Goal: Task Accomplishment & Management: Manage account settings

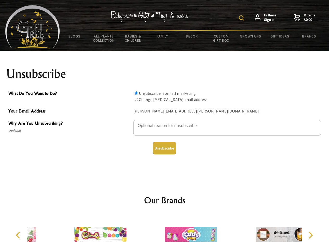
click at [242, 18] on img at bounding box center [241, 17] width 5 height 5
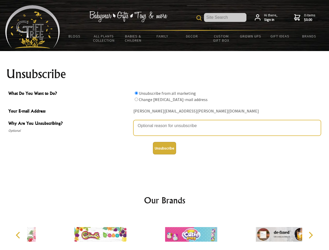
click at [165, 122] on textarea "Why Are You Unsubscribing?" at bounding box center [226, 128] width 187 height 16
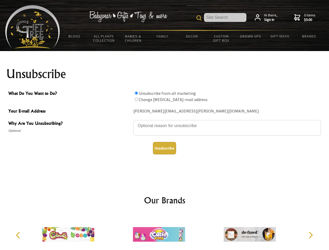
click at [136, 93] on input "What Do You Want to Do?" at bounding box center [136, 92] width 3 height 3
click at [136, 99] on input "What Do You Want to Do?" at bounding box center [136, 99] width 3 height 3
radio input "true"
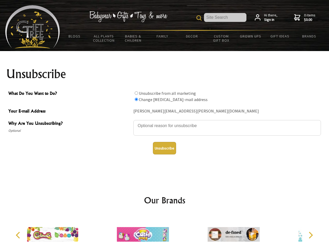
click at [164, 148] on button "Unsubscribe" at bounding box center [164, 148] width 23 height 12
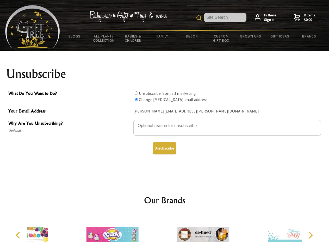
click at [165, 232] on div at bounding box center [203, 235] width 91 height 41
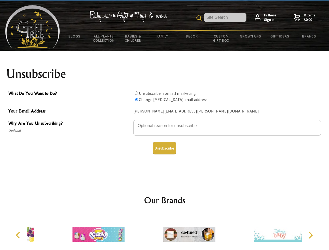
click at [19, 235] on icon "Previous" at bounding box center [18, 235] width 7 height 7
click at [310, 235] on icon "Next" at bounding box center [310, 235] width 7 height 7
